Goal: Task Accomplishment & Management: Manage account settings

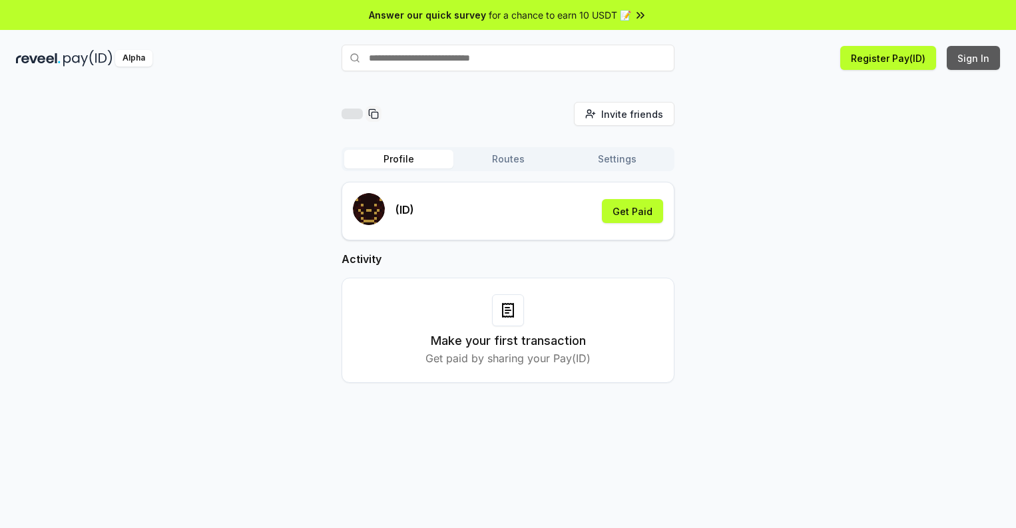
click at [974, 58] on button "Sign In" at bounding box center [973, 58] width 53 height 24
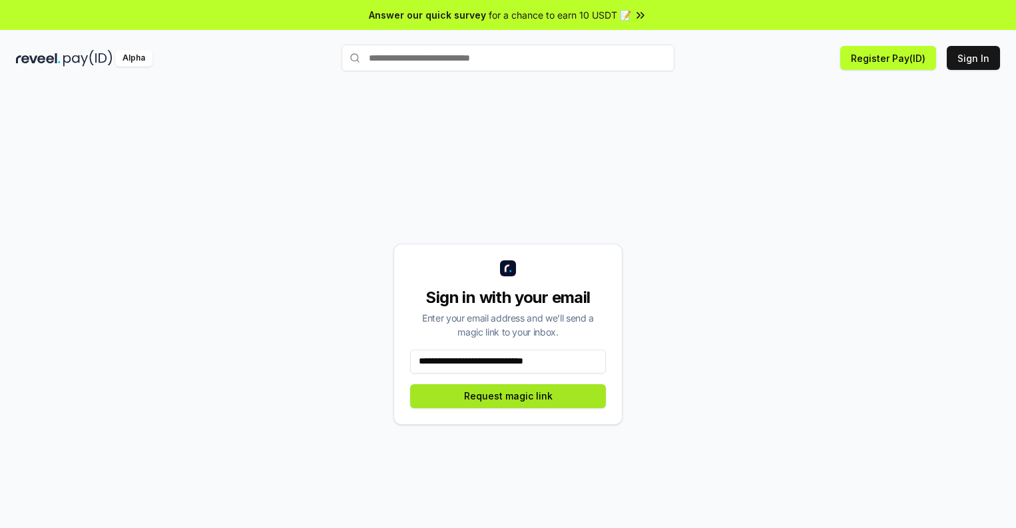
type input "**********"
click at [508, 396] on button "Request magic link" at bounding box center [508, 396] width 196 height 24
